Goal: Task Accomplishment & Management: Manage account settings

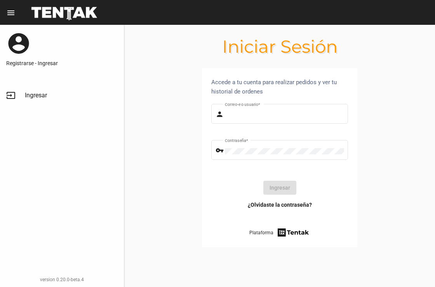
type input "natalialabancz@hotmail.com"
click at [35, 94] on span "Ingresar" at bounding box center [36, 96] width 22 height 8
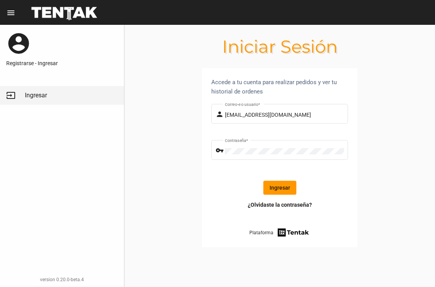
click at [279, 186] on button "Ingresar" at bounding box center [279, 188] width 33 height 14
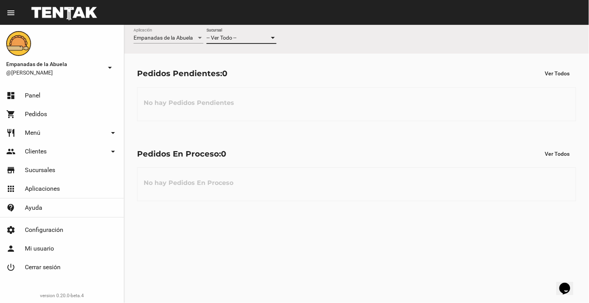
click at [249, 36] on div "-- Ver Todo --" at bounding box center [238, 38] width 63 height 6
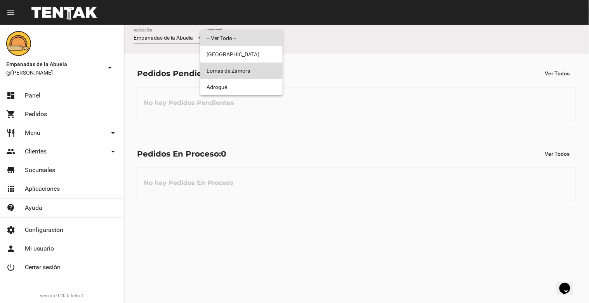
click at [240, 68] on span "Lomas de Zamora" at bounding box center [242, 71] width 70 height 16
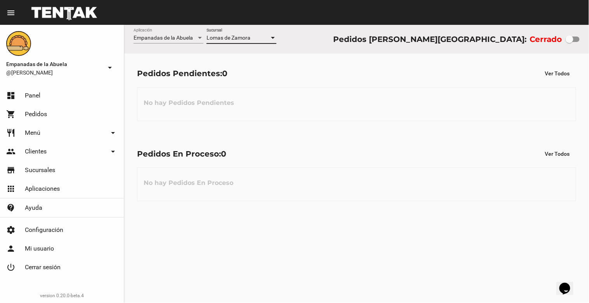
click at [435, 41] on div at bounding box center [570, 39] width 8 height 8
click at [435, 42] on input "checkbox" at bounding box center [570, 42] width 0 height 0
checkbox input "true"
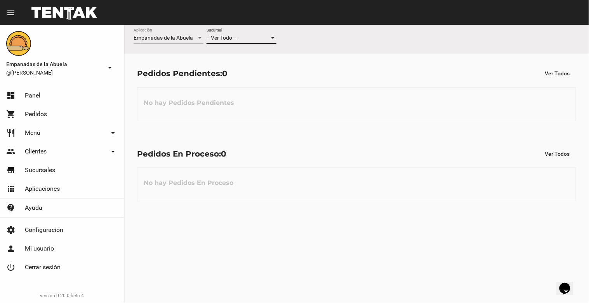
click at [238, 38] on div "-- Ver Todo --" at bounding box center [238, 38] width 63 height 6
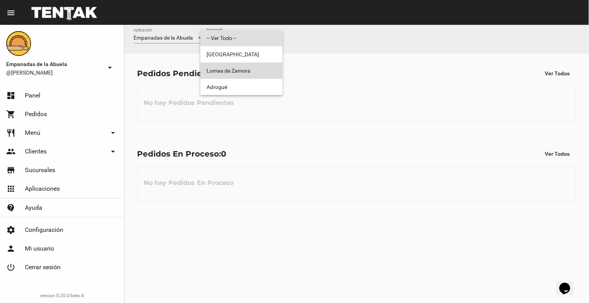
click at [235, 72] on span "Lomas de Zamora" at bounding box center [242, 71] width 70 height 16
